Goal: Obtain resource: Obtain resource

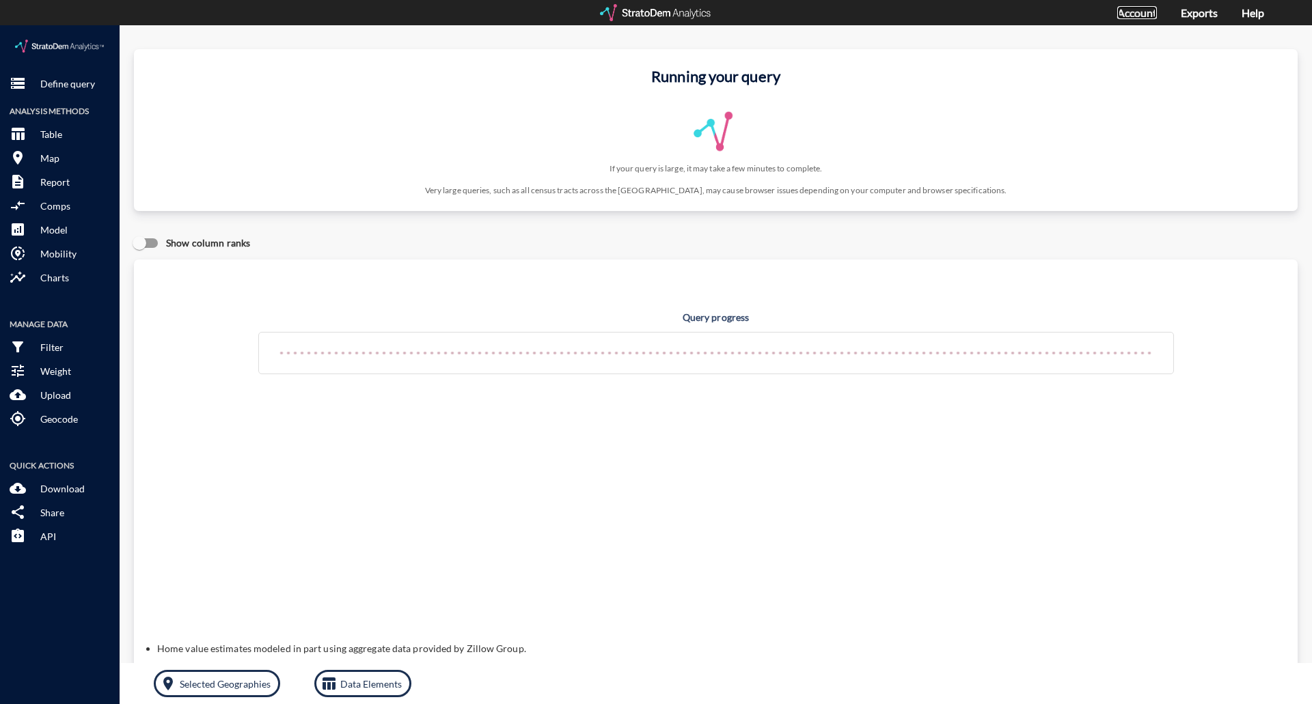
click at [1129, 12] on link "Account" at bounding box center [1137, 12] width 40 height 13
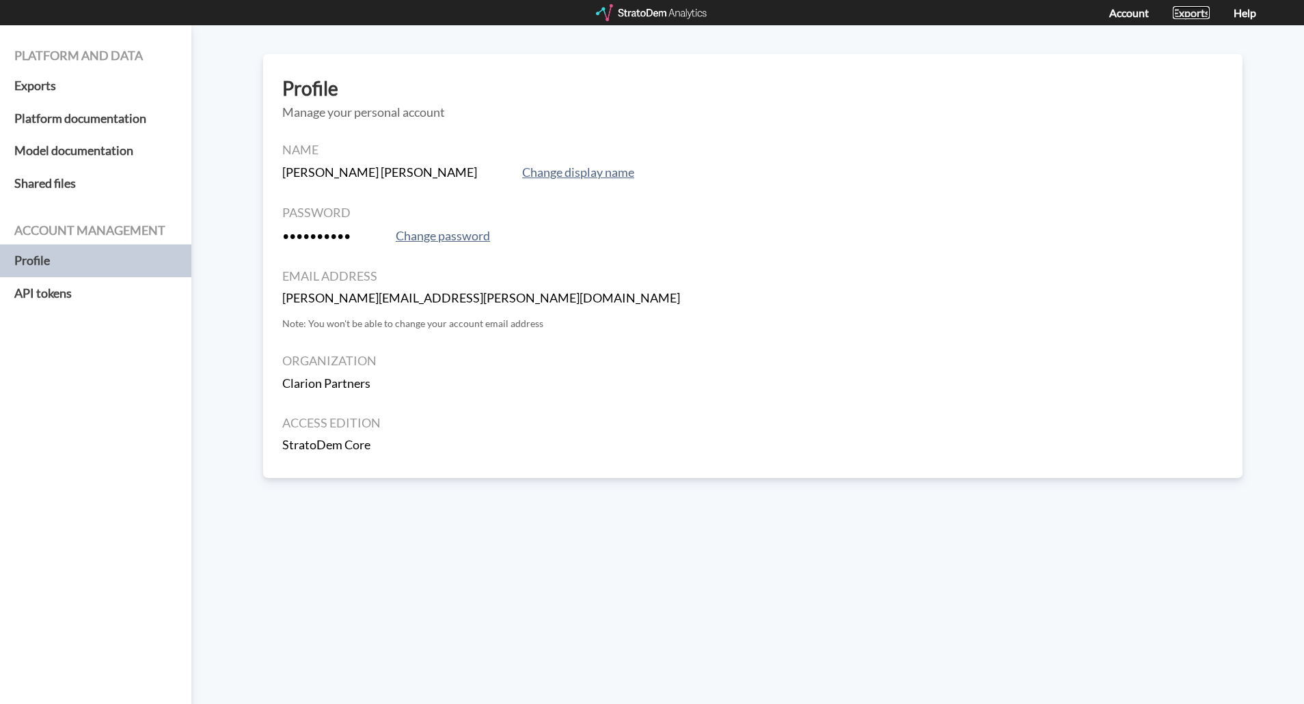
click at [1202, 18] on link "Exports" at bounding box center [1190, 12] width 37 height 13
click at [628, 11] on div at bounding box center [652, 12] width 113 height 17
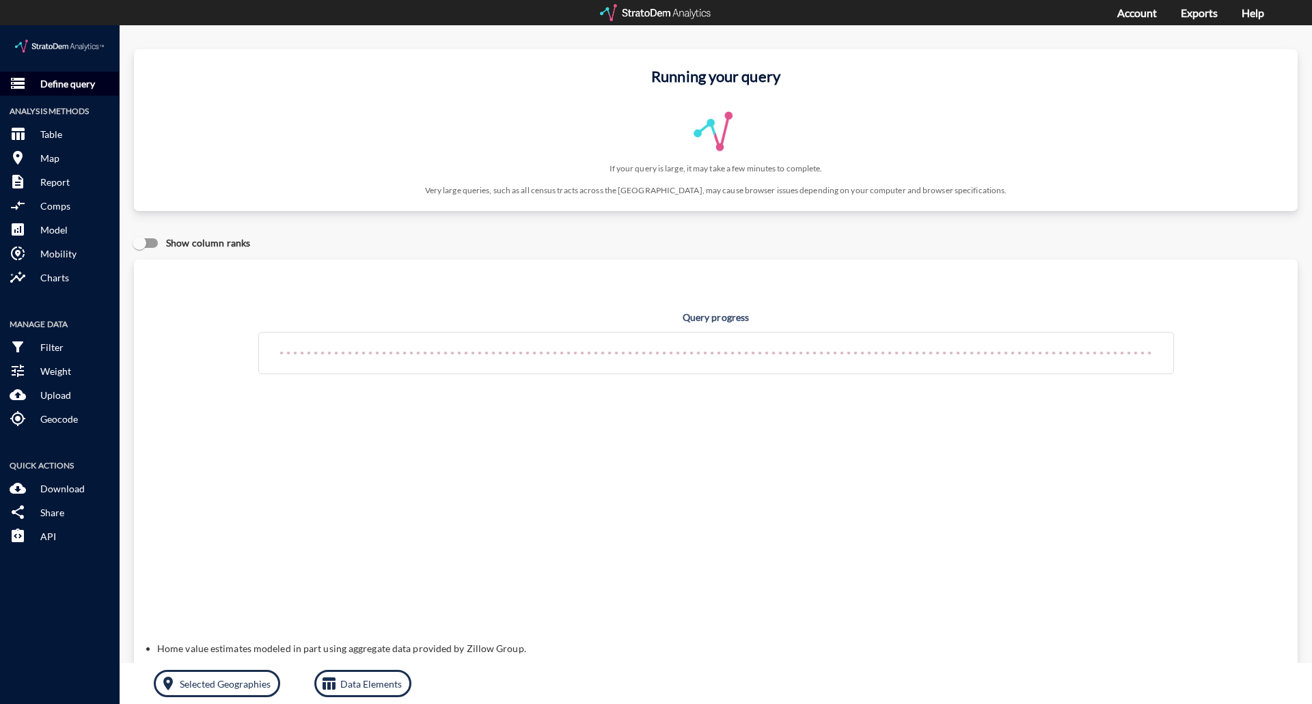
click p "Define query"
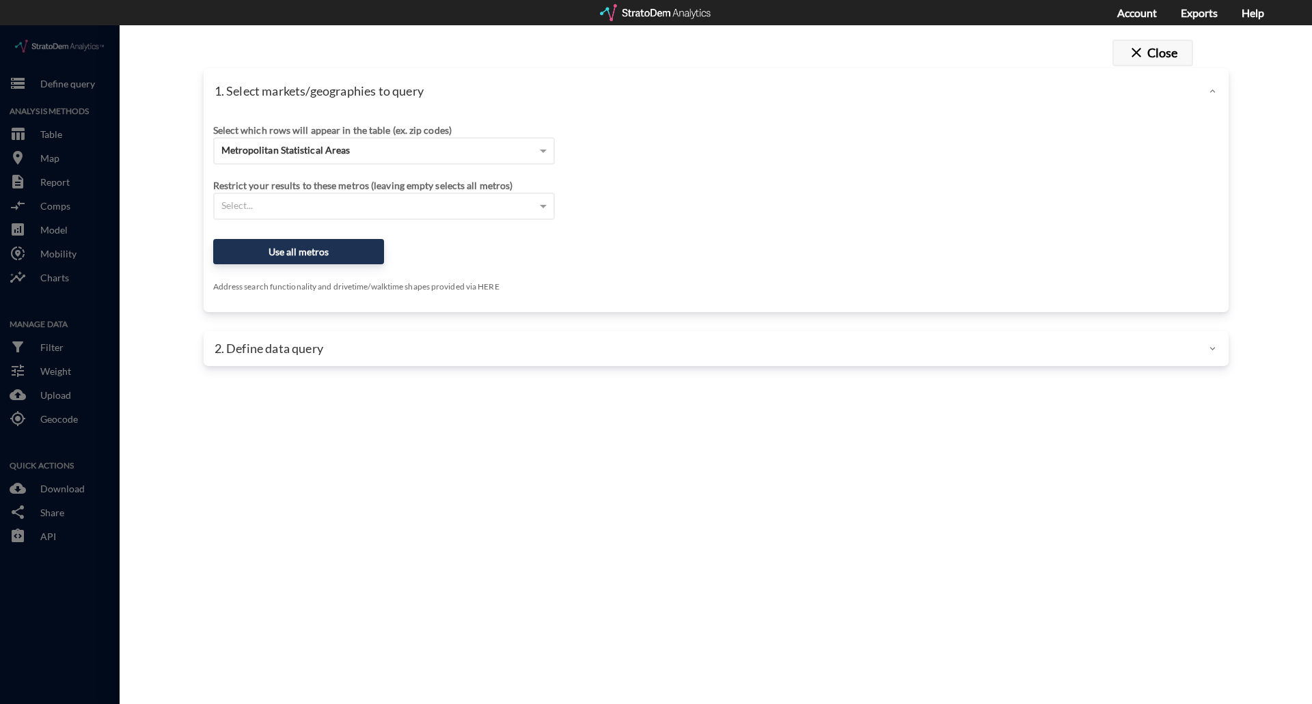
click button "close Close"
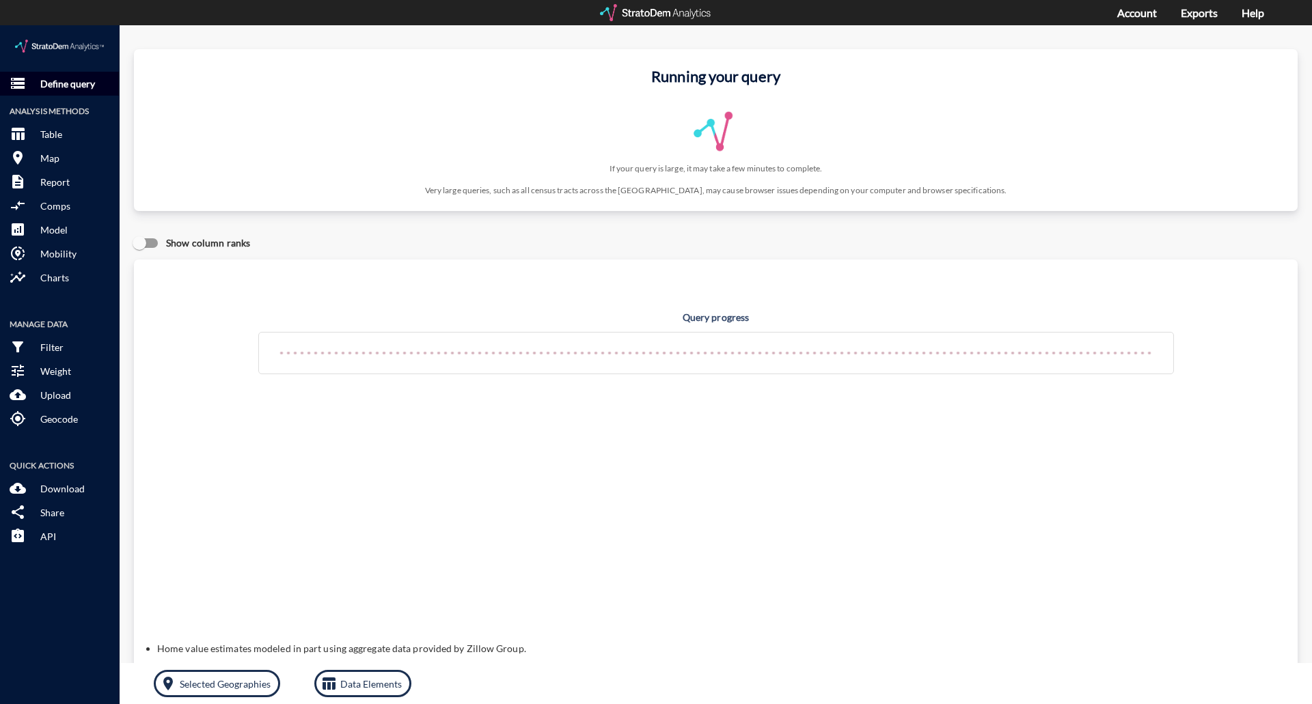
click p "Define query"
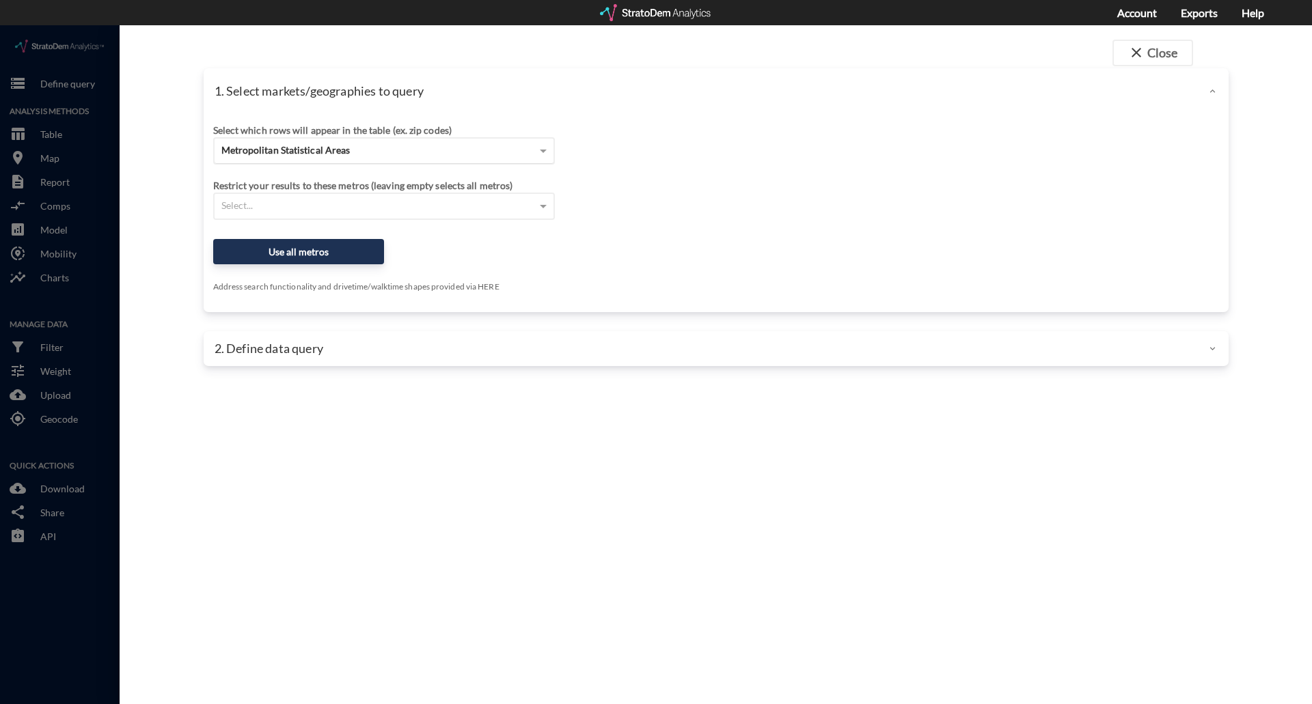
click span "Metropolitan Statistical Areas"
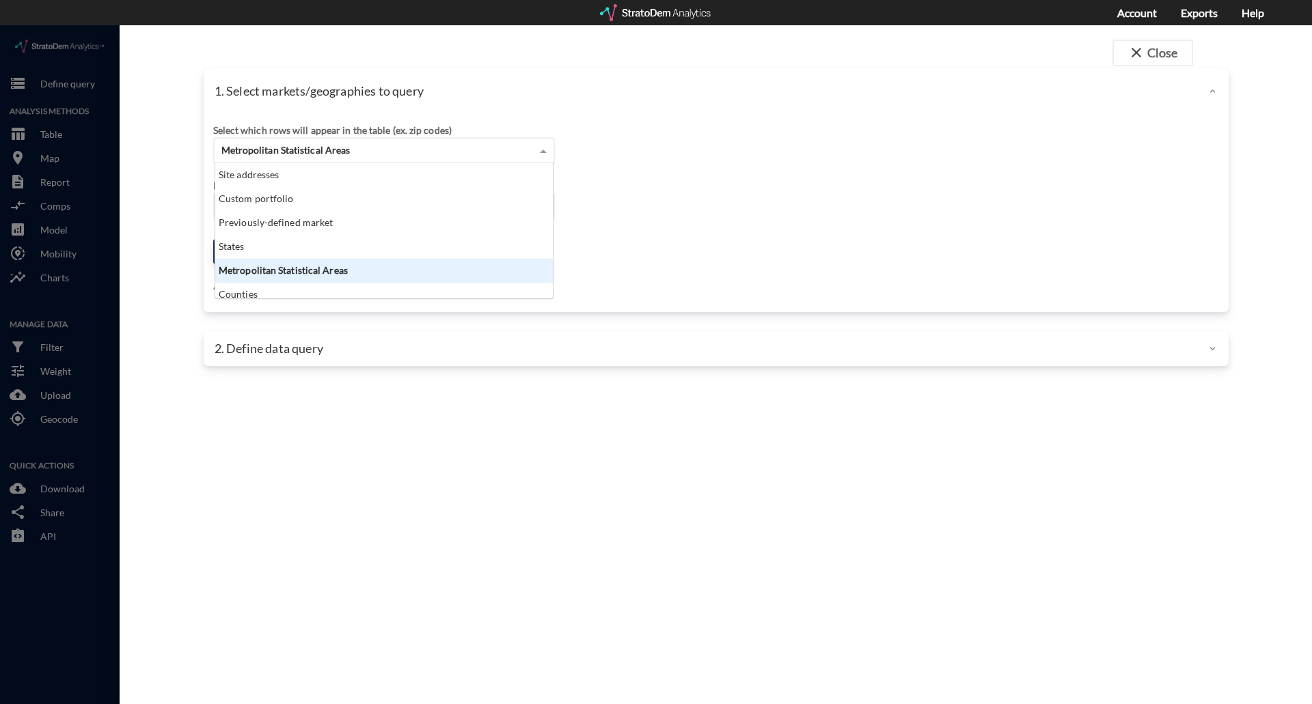
scroll to position [125, 329]
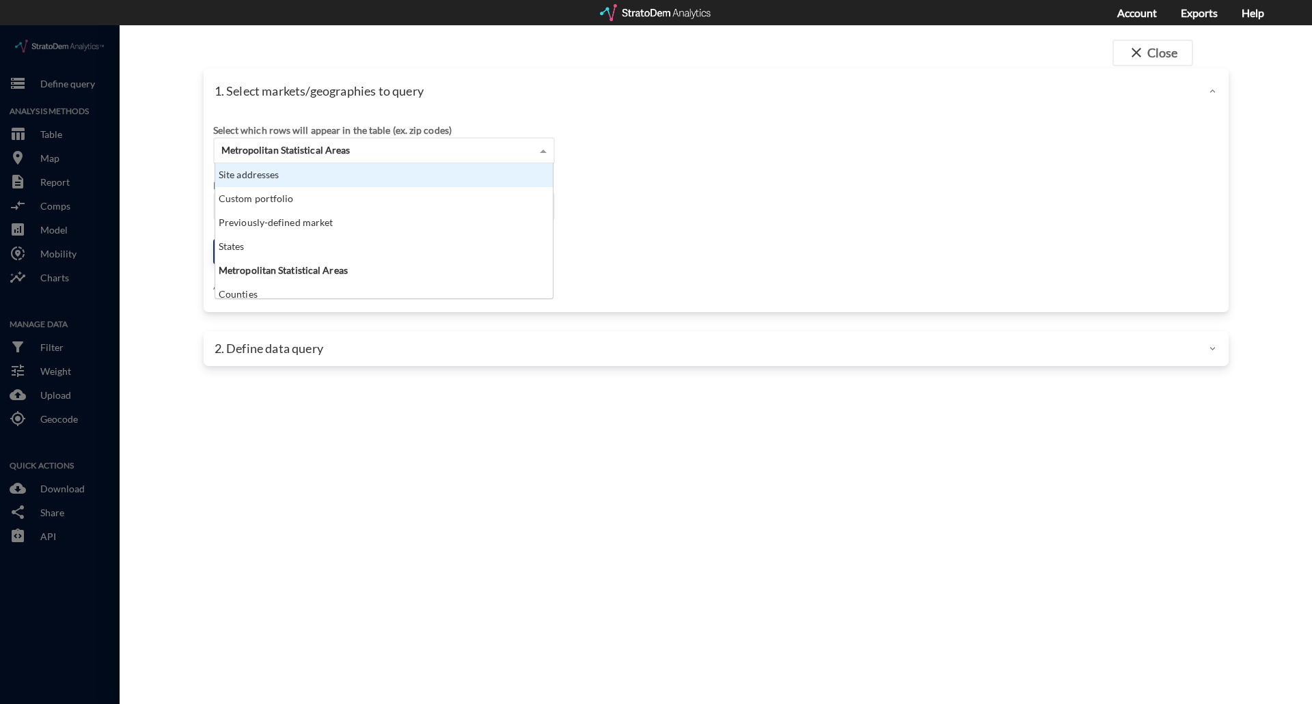
click div "Site addresses"
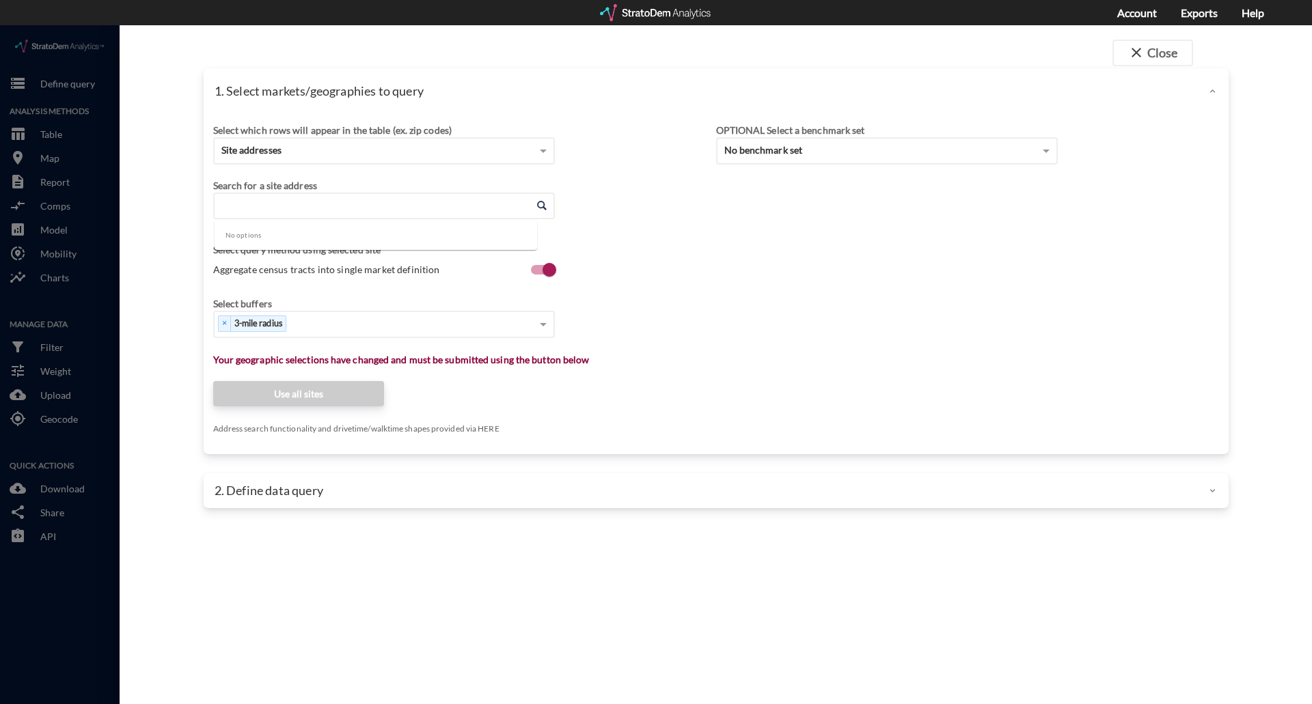
click input "Enter an address"
paste input "[STREET_ADDRESS]"
click li "[STREET_ADDRESS][US_STATE]"
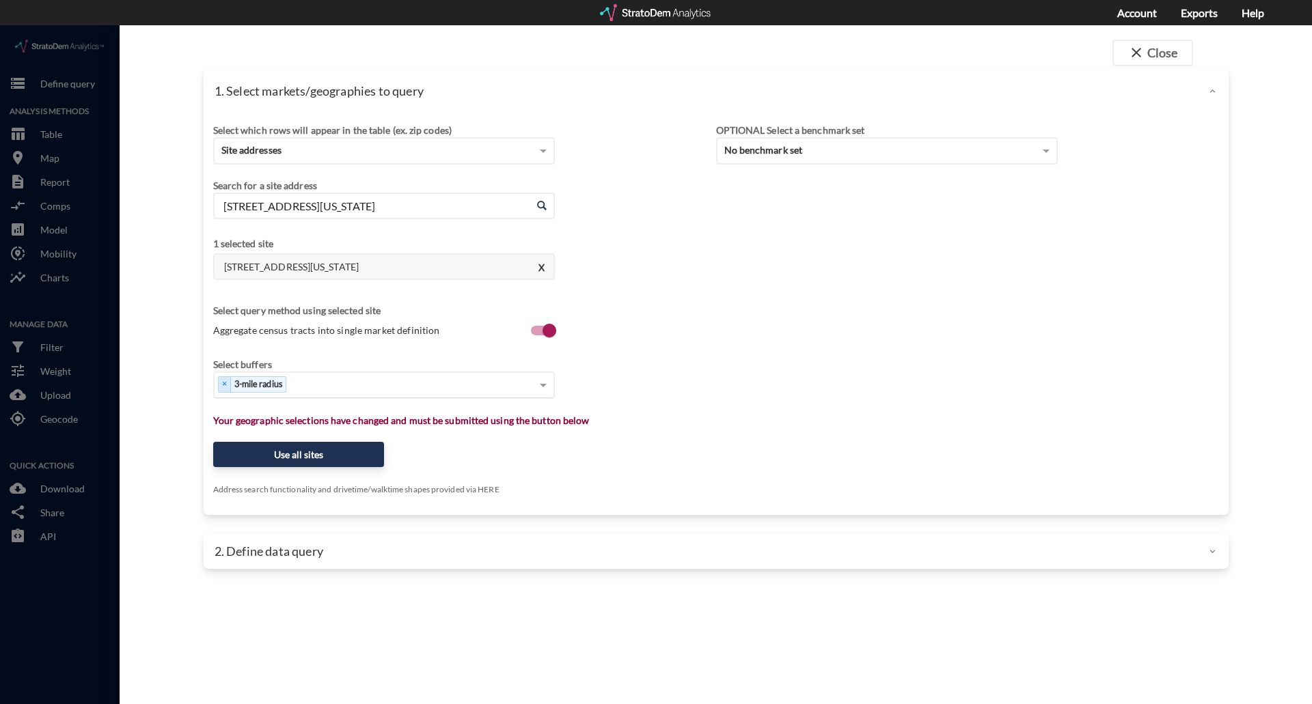
type input "[STREET_ADDRESS][US_STATE]"
click div "Select..."
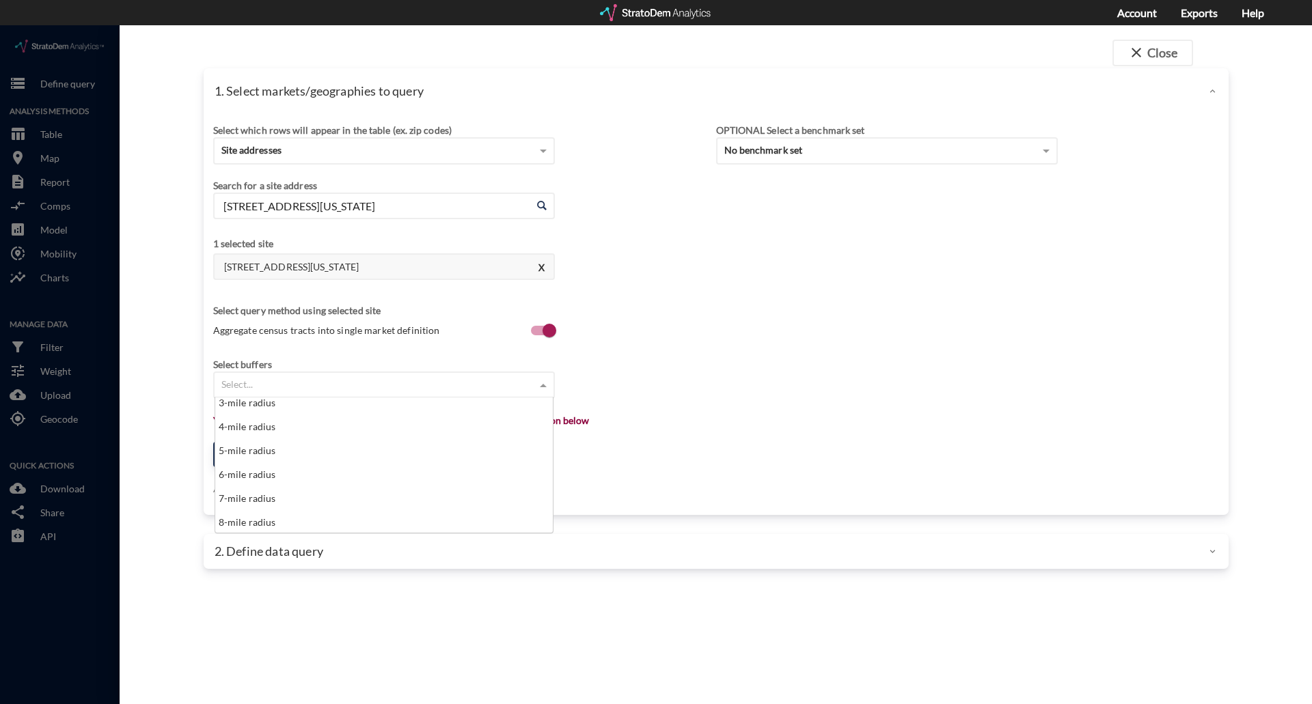
scroll to position [205, 0]
click div "10-mile radius"
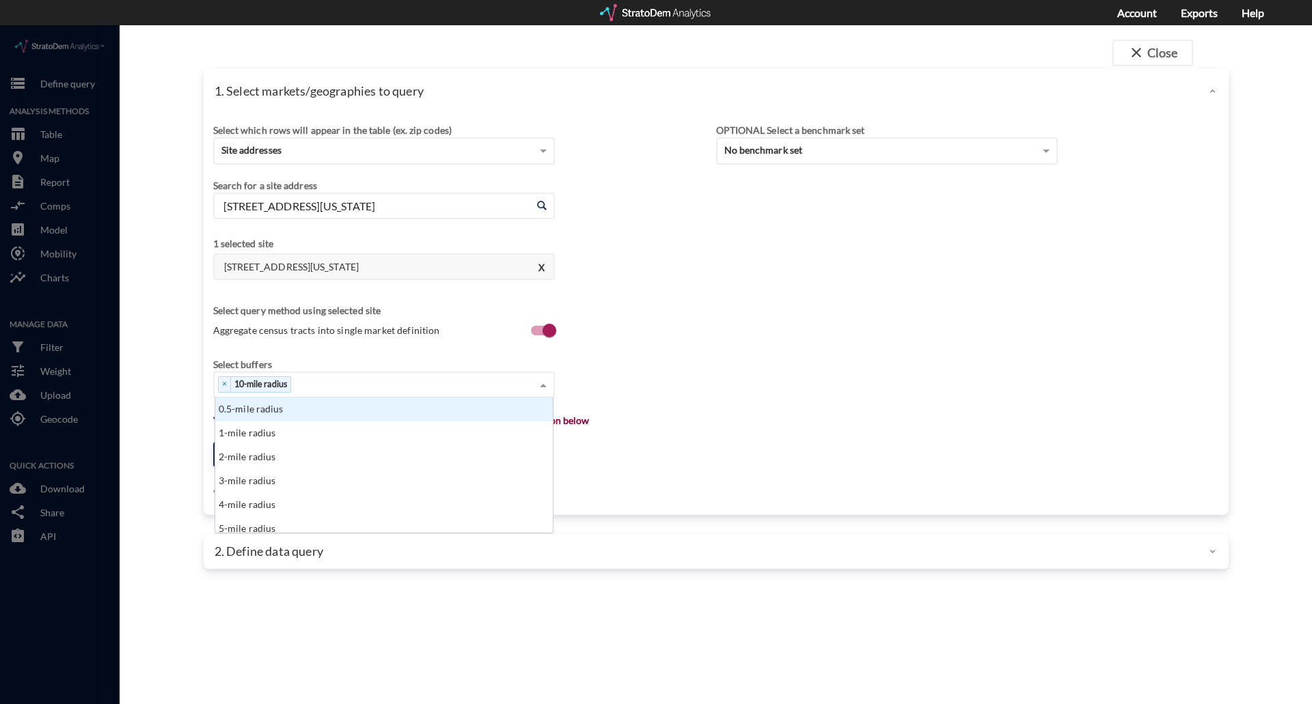
click div "× 10-mile radius"
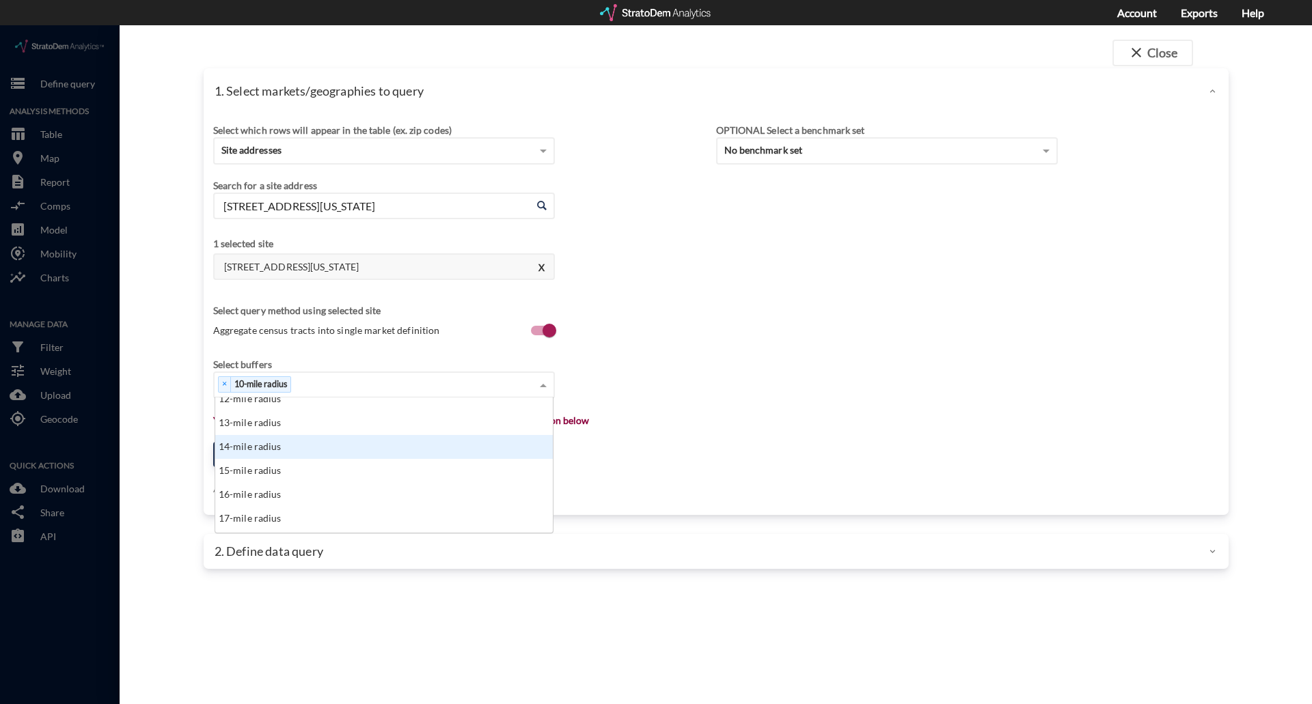
click div "14-mile radius"
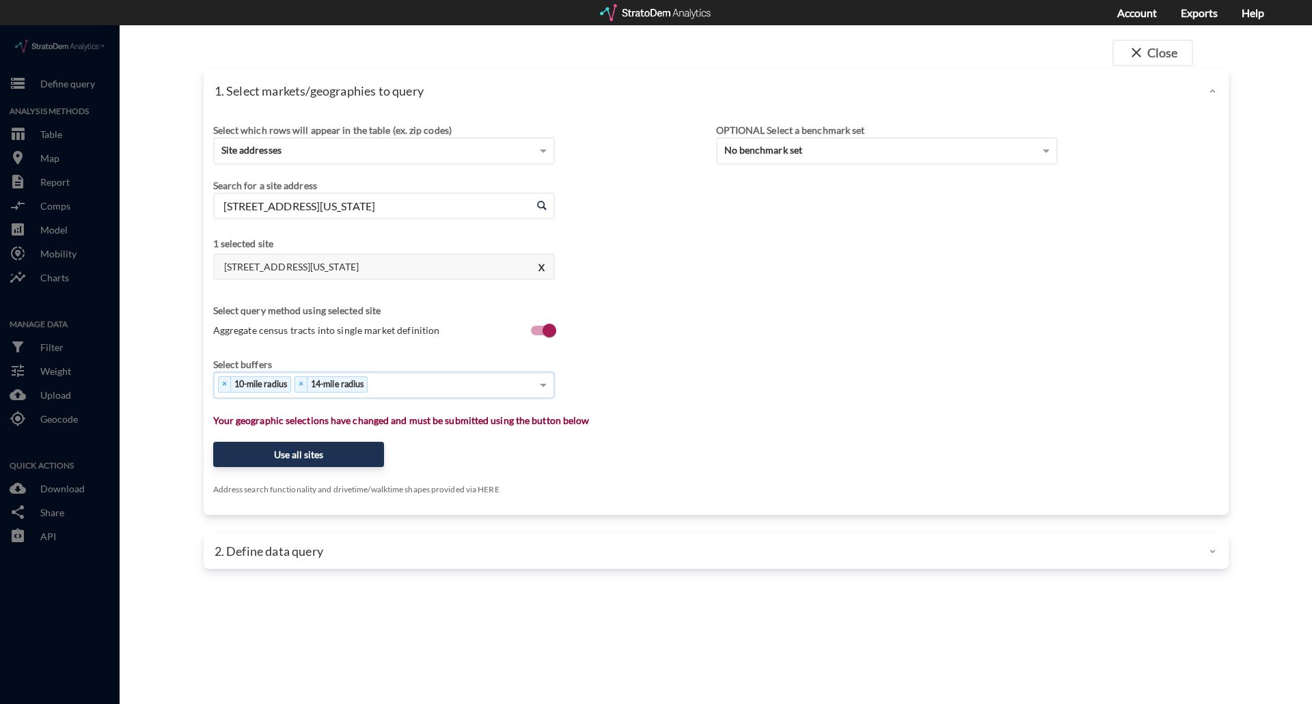
click div "× 10-mile radius × 14-mile radius"
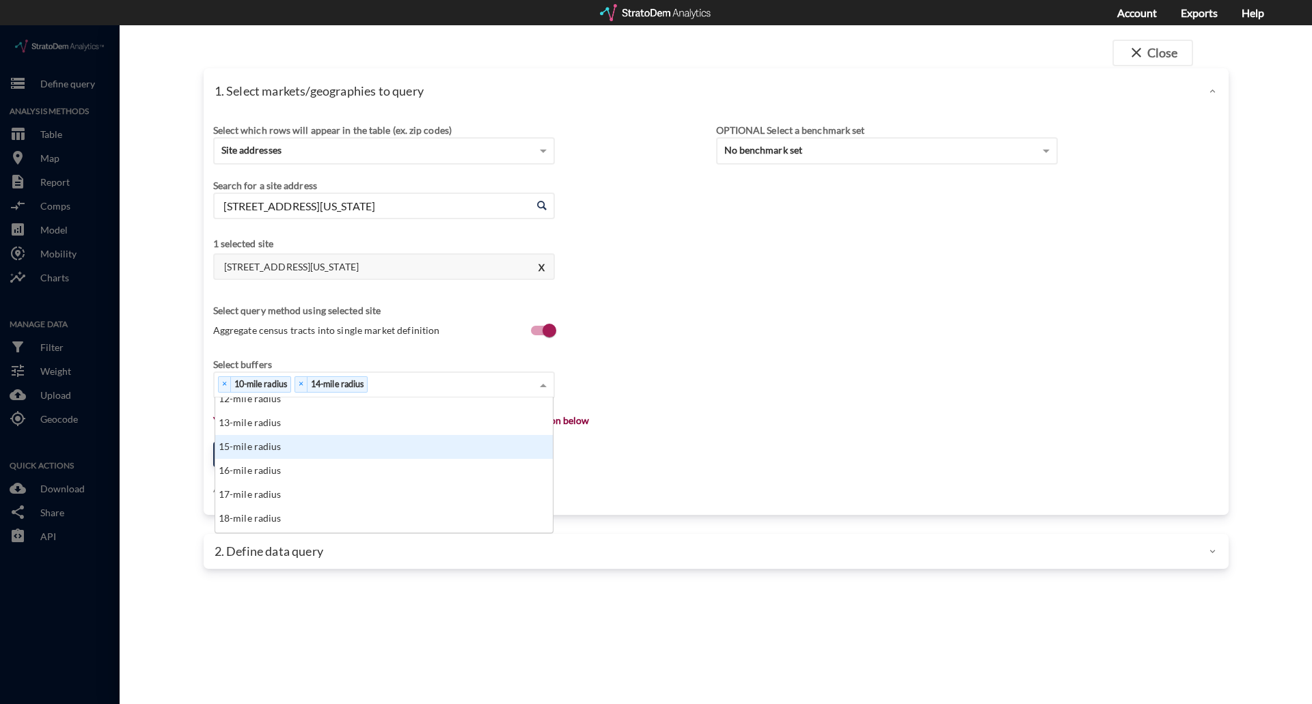
scroll to position [342, 0]
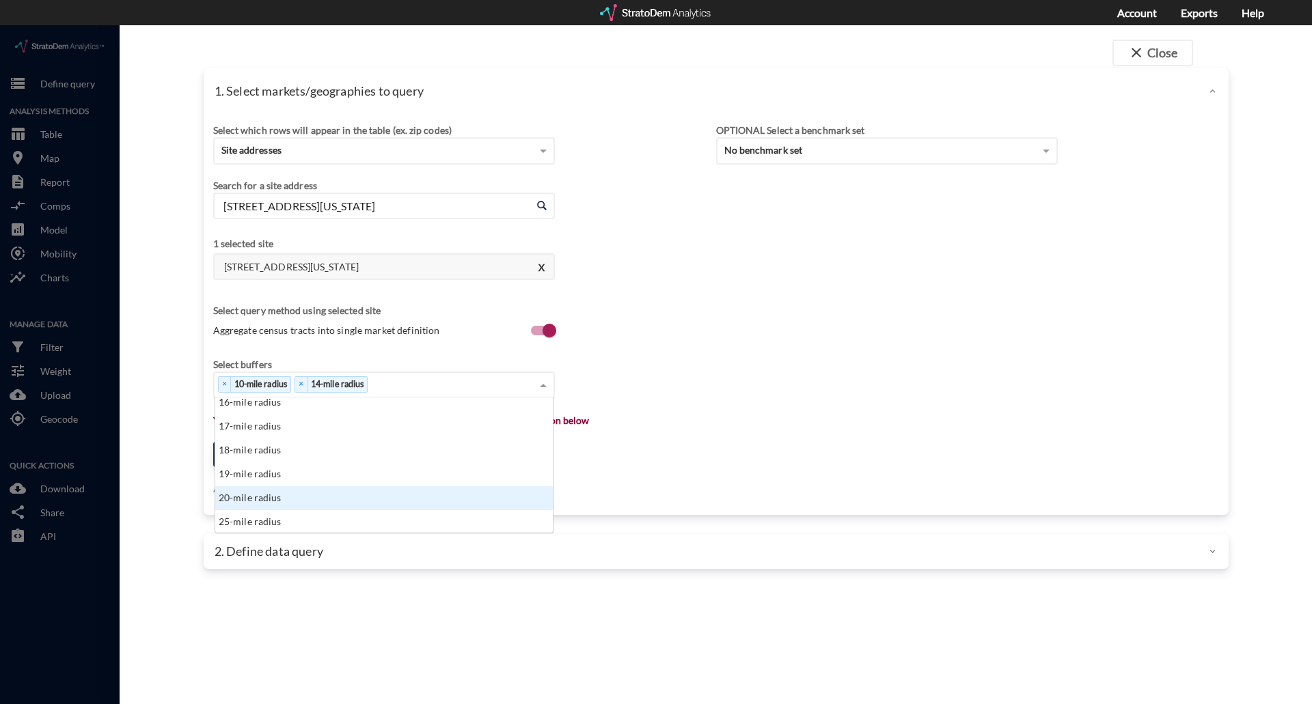
click div "20-mile radius"
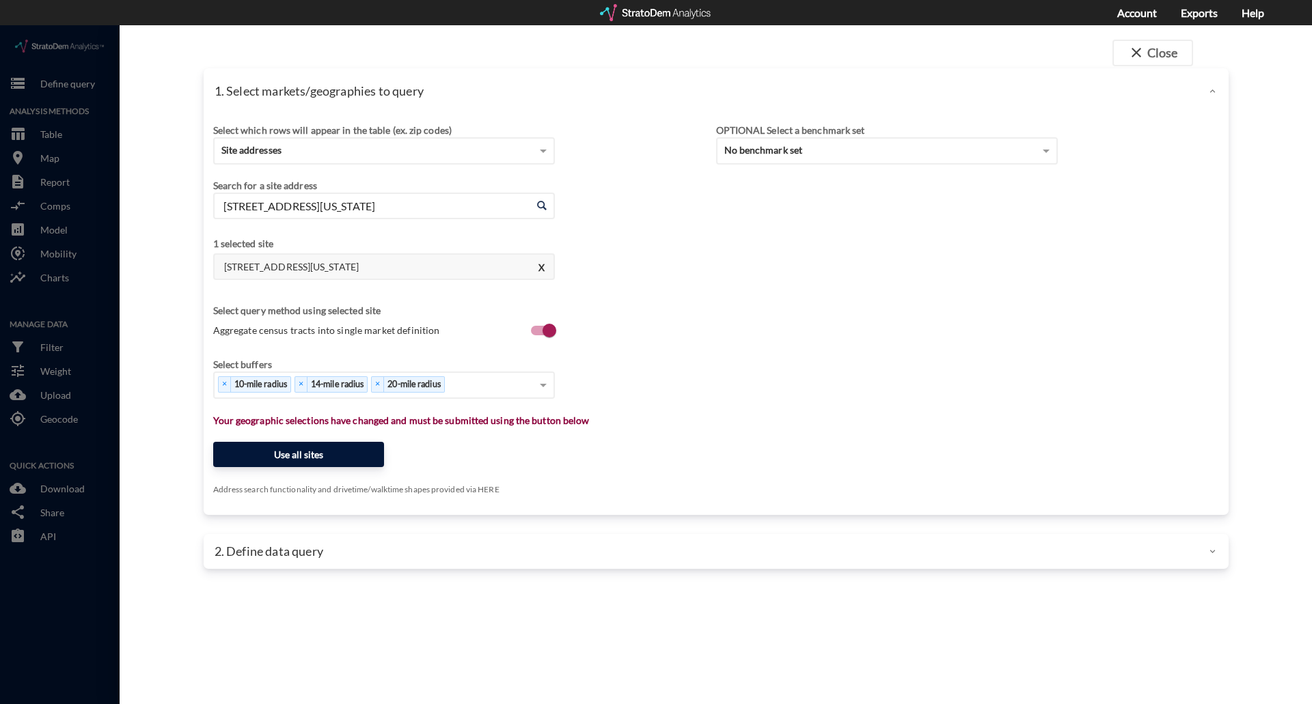
click button "Use all sites"
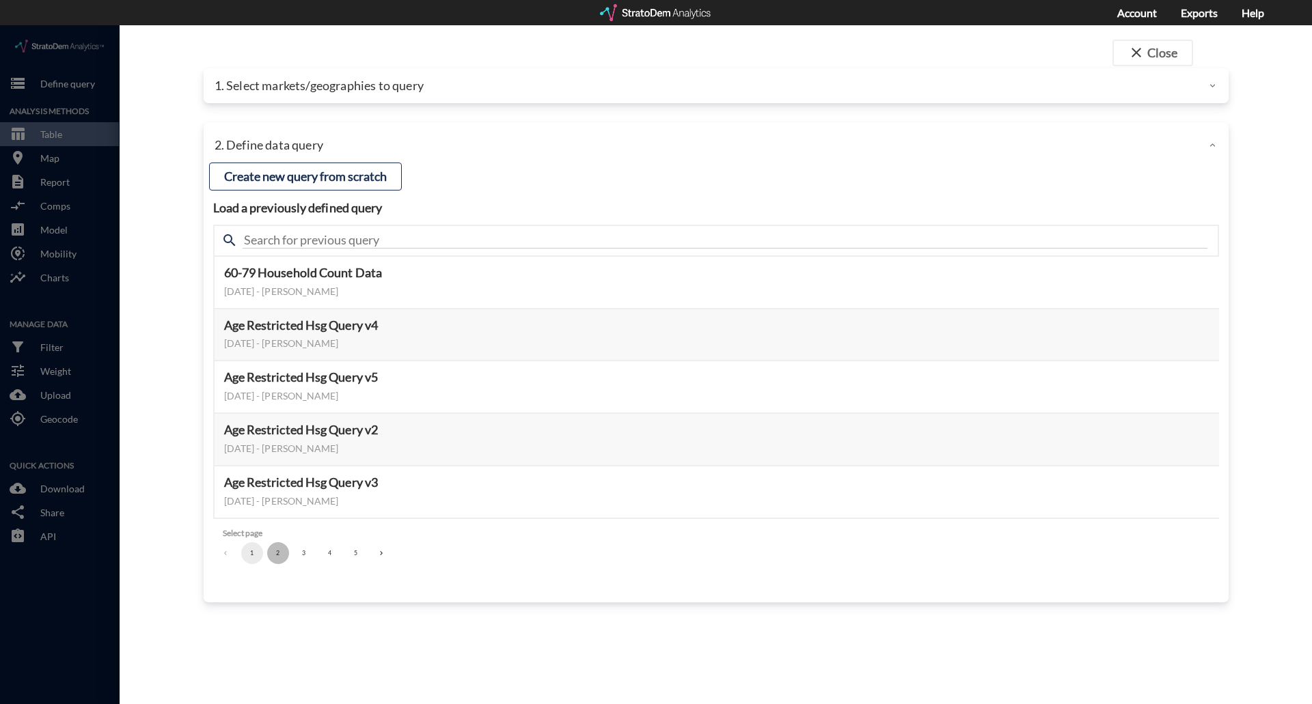
click button "2"
click button "3"
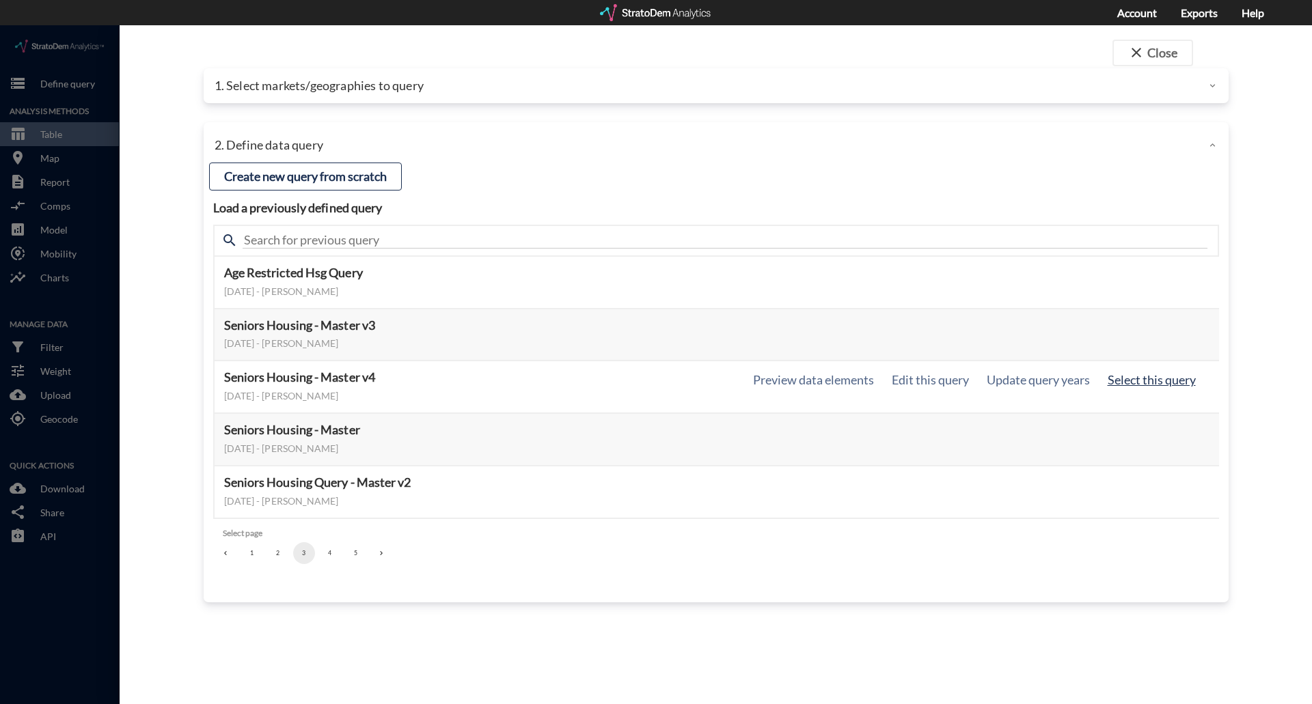
click button "Select this query"
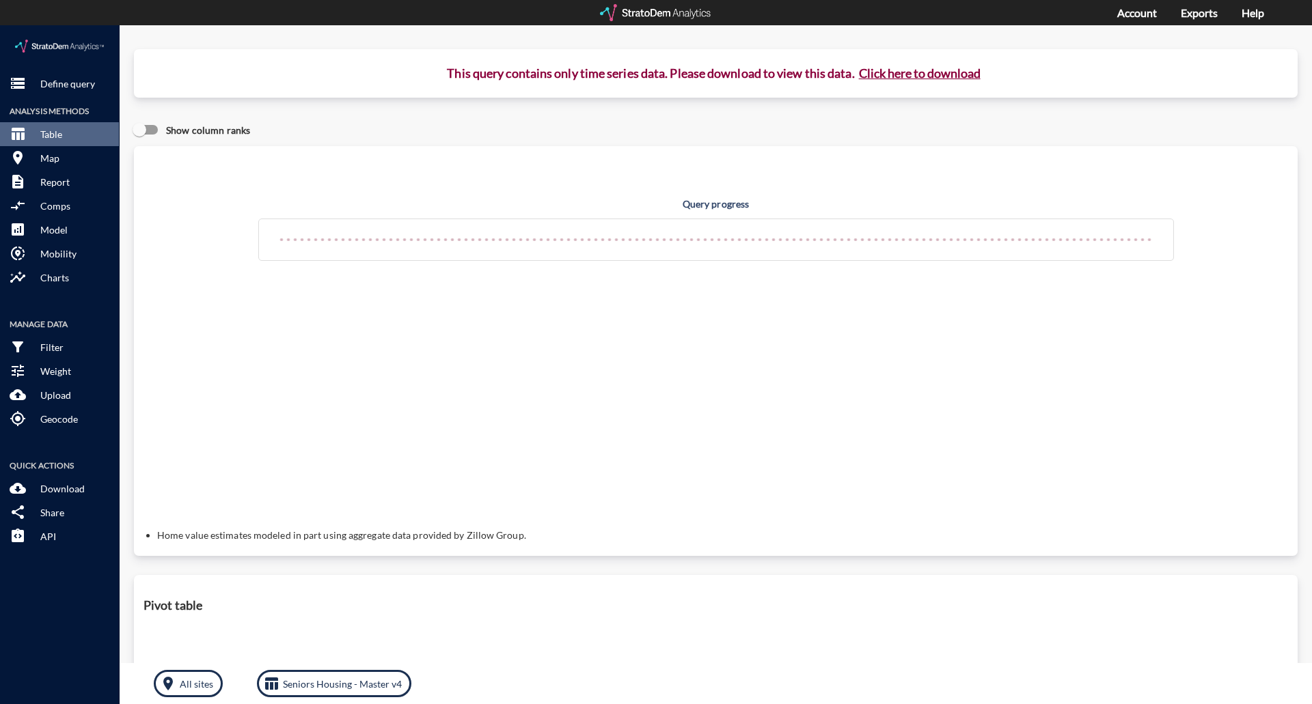
click button "Click here to download"
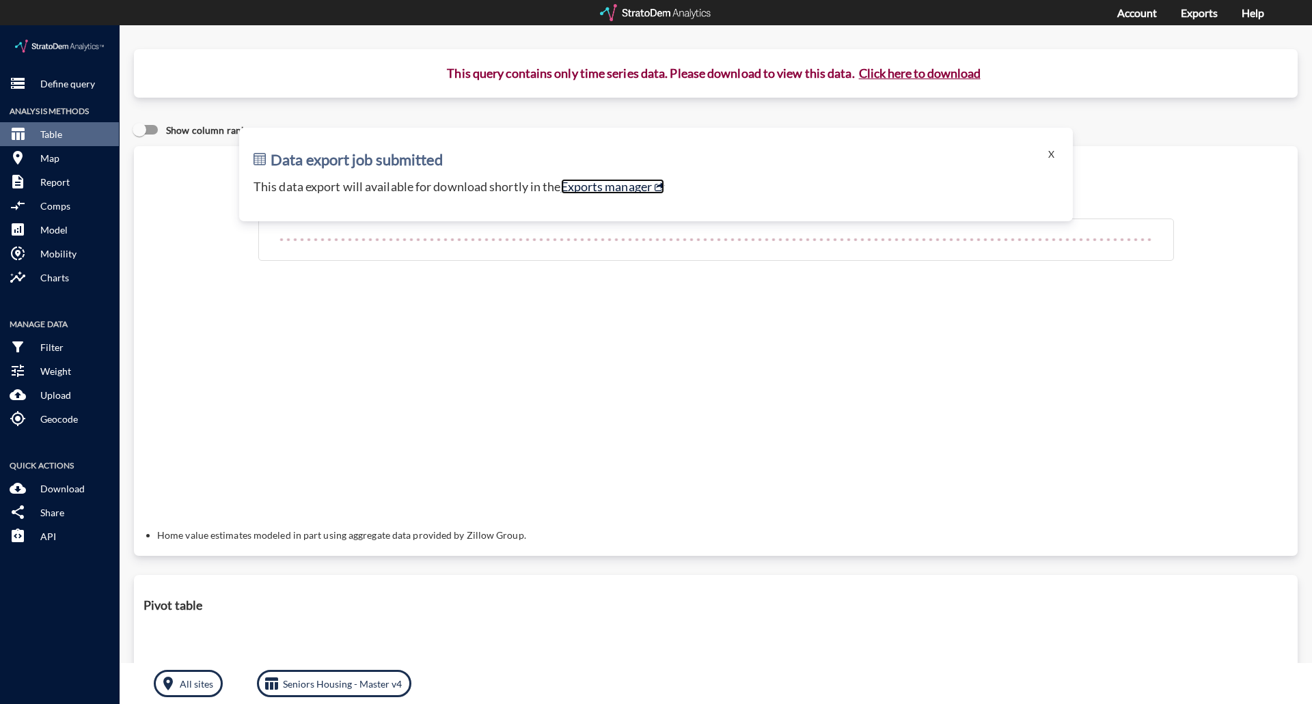
click link "Exports manager"
click button "X"
